Goal: Find specific page/section: Find specific page/section

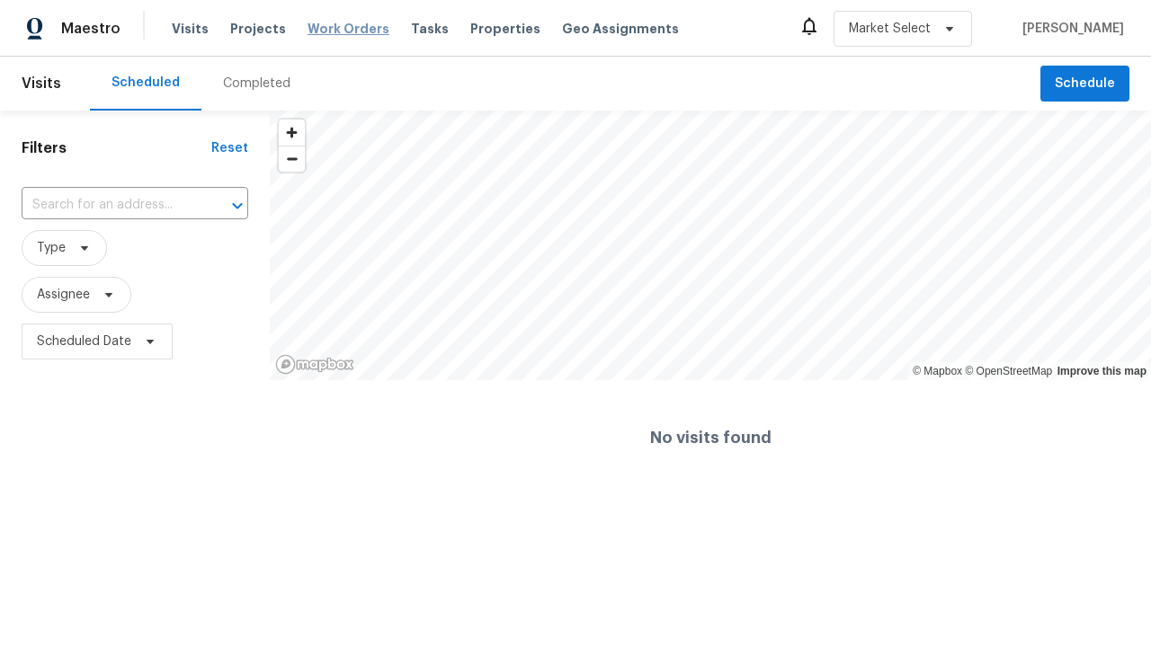
click at [333, 29] on span "Work Orders" at bounding box center [348, 29] width 82 height 18
